Goal: Task Accomplishment & Management: Manage account settings

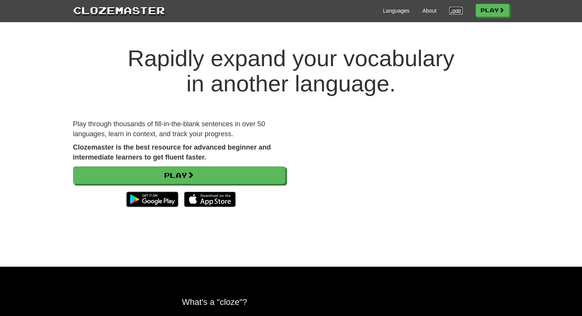
click at [452, 12] on link "Login" at bounding box center [455, 11] width 13 height 8
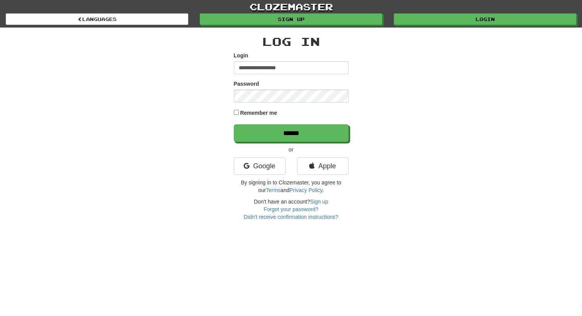
type input "**********"
click at [234, 124] on input "******" at bounding box center [291, 133] width 115 height 18
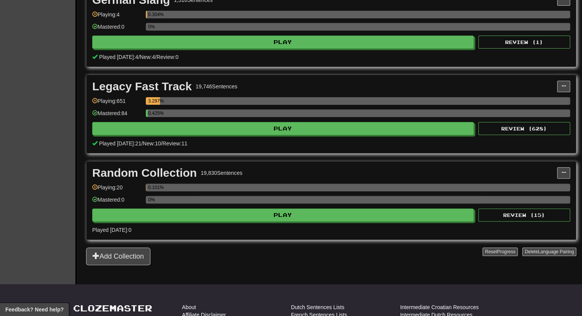
scroll to position [191, 0]
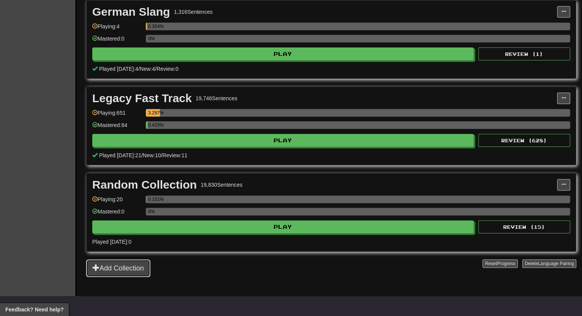
click at [125, 272] on button "Add Collection" at bounding box center [118, 268] width 64 height 18
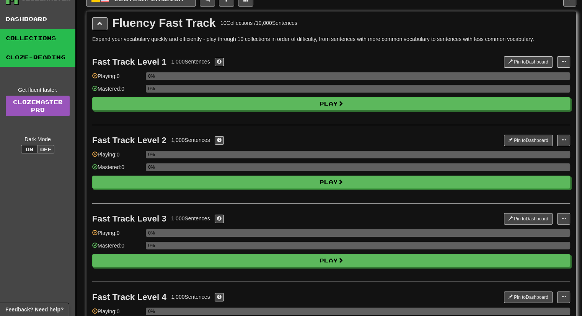
scroll to position [0, 0]
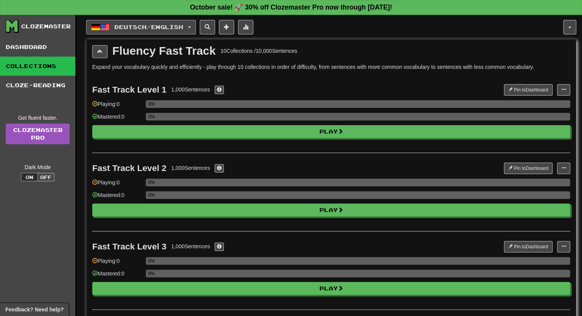
click at [122, 31] on button "Deutsch / English" at bounding box center [141, 27] width 110 height 15
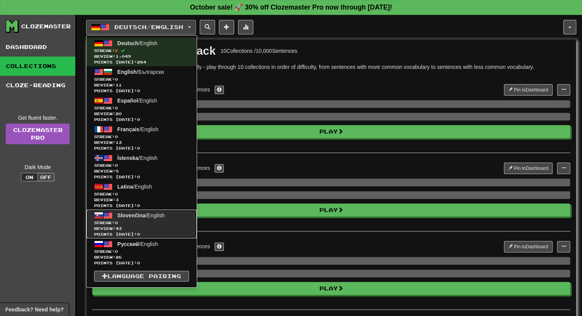
click at [149, 219] on link "Slovenčina / English Streak: 0 Review: 43 Points today: 0" at bounding box center [141, 224] width 110 height 29
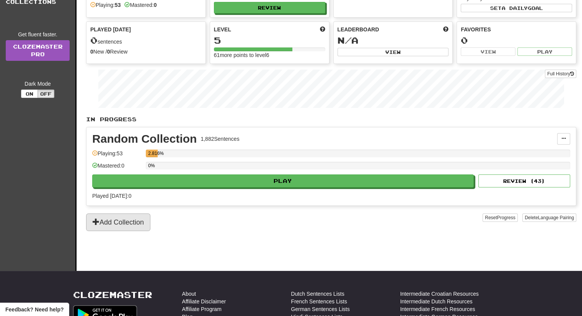
scroll to position [77, 0]
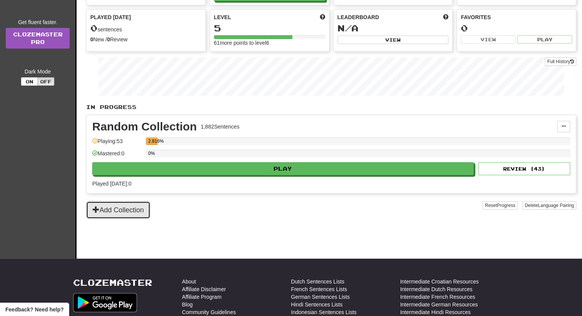
click at [131, 209] on button "Add Collection" at bounding box center [118, 210] width 64 height 18
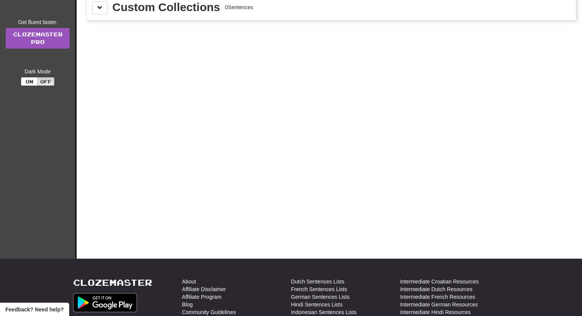
scroll to position [0, 0]
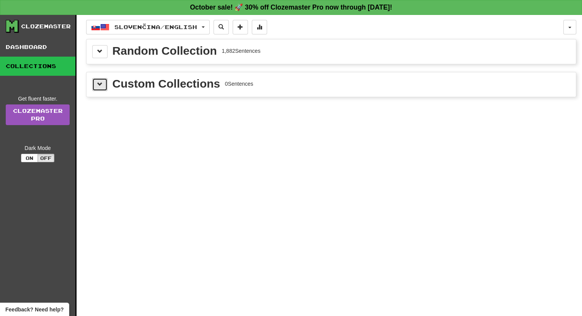
click at [103, 85] on button at bounding box center [99, 84] width 15 height 13
click at [104, 49] on button at bounding box center [99, 51] width 15 height 13
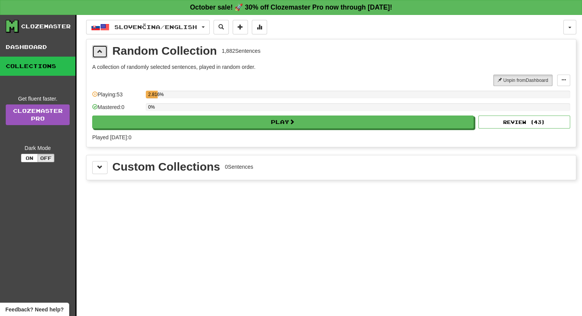
click at [104, 50] on button at bounding box center [99, 51] width 15 height 13
